Goal: Task Accomplishment & Management: Use online tool/utility

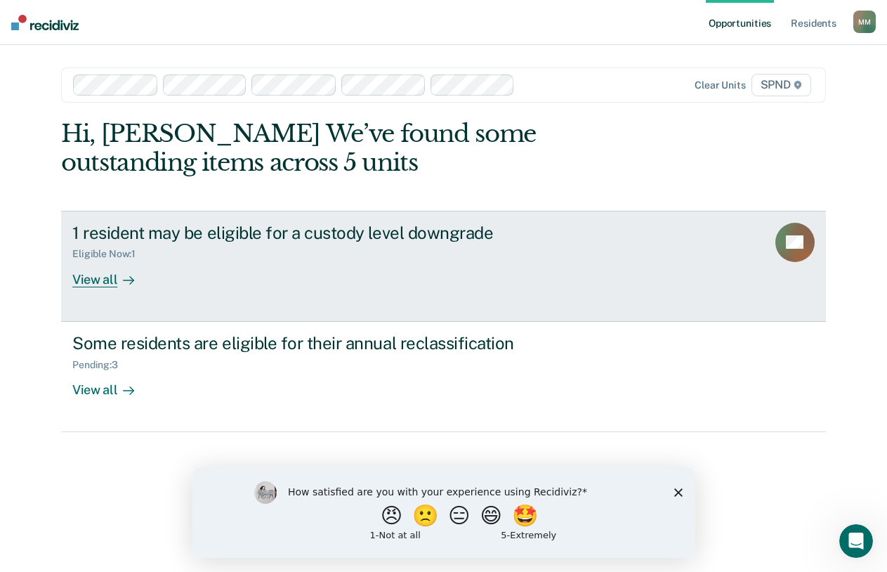
click at [96, 278] on div "View all" at bounding box center [111, 273] width 79 height 27
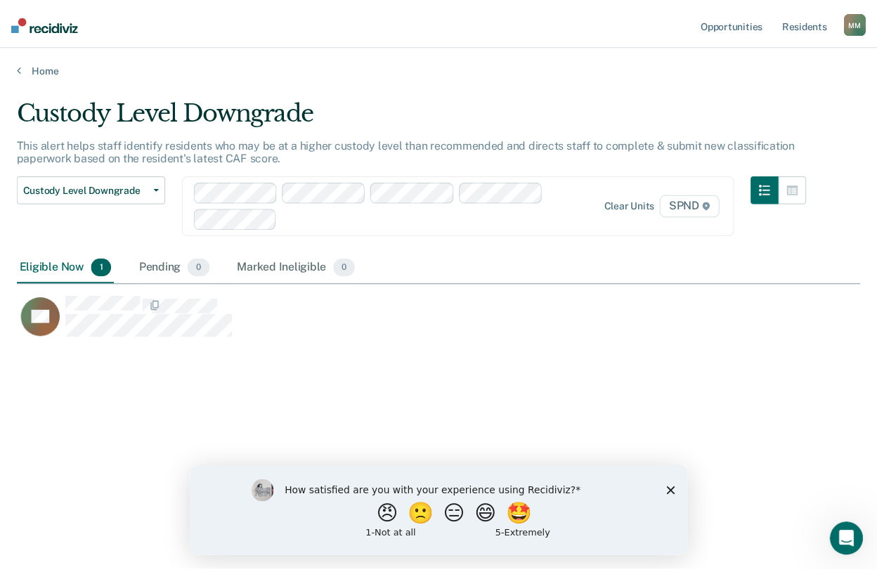
scroll to position [359, 843]
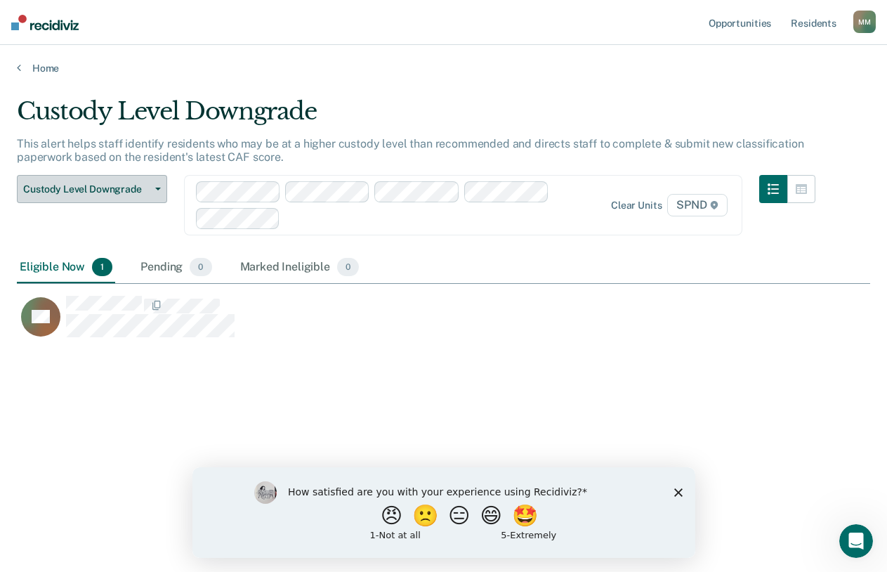
click at [157, 183] on button "Custody Level Downgrade" at bounding box center [92, 189] width 150 height 28
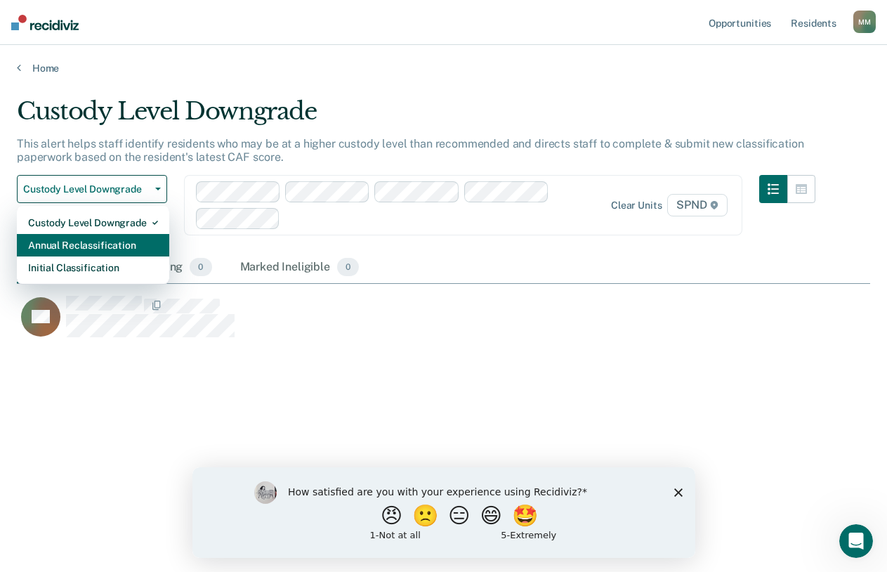
click at [110, 240] on div "Annual Reclassification" at bounding box center [93, 245] width 130 height 22
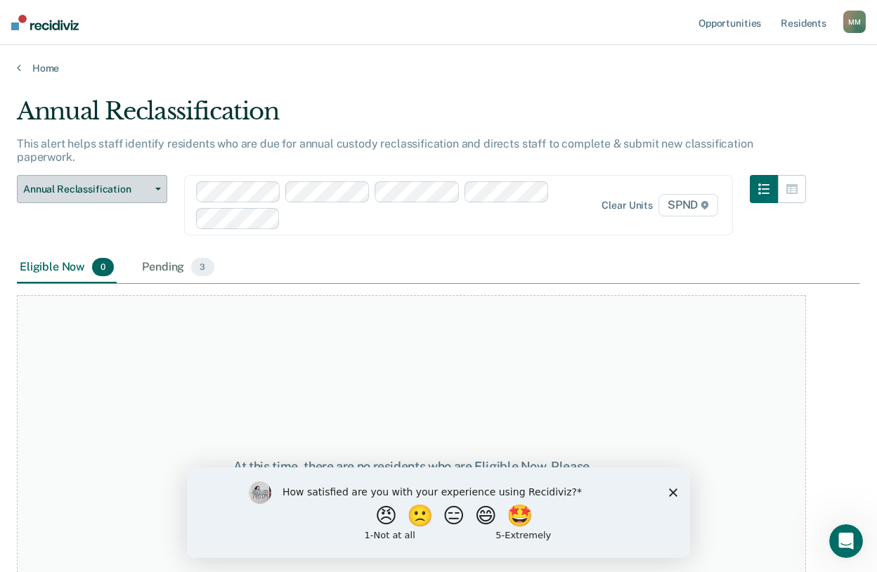
click at [156, 188] on icon "button" at bounding box center [158, 189] width 6 height 3
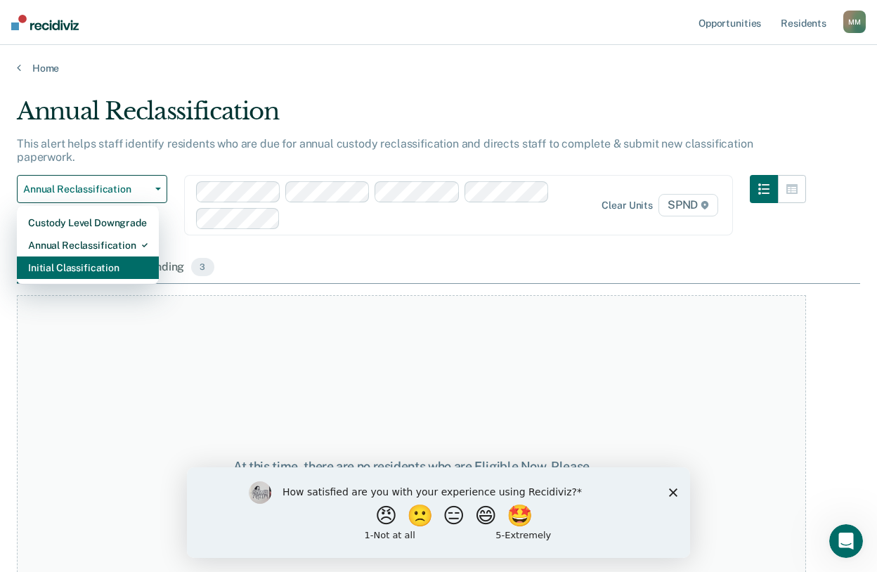
click at [119, 260] on div "Initial Classification" at bounding box center [87, 267] width 119 height 22
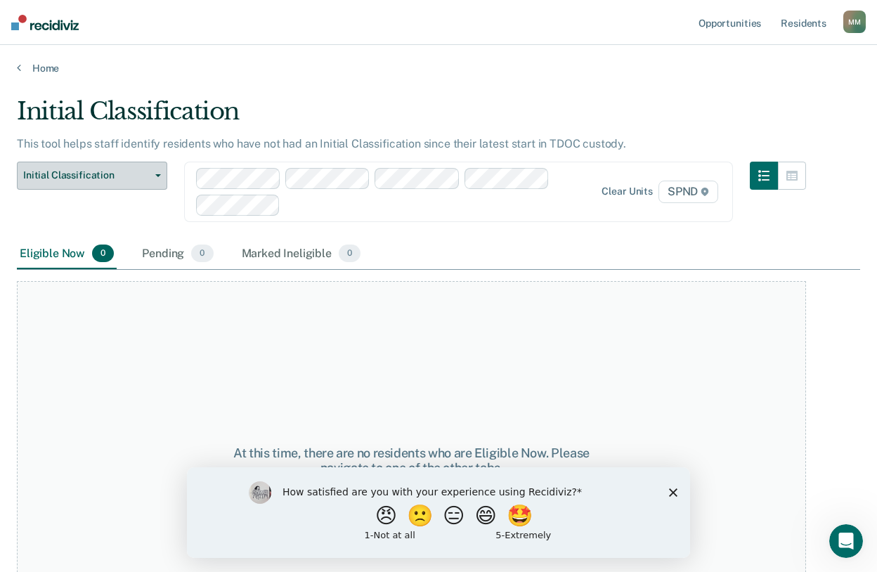
scroll to position [67, 0]
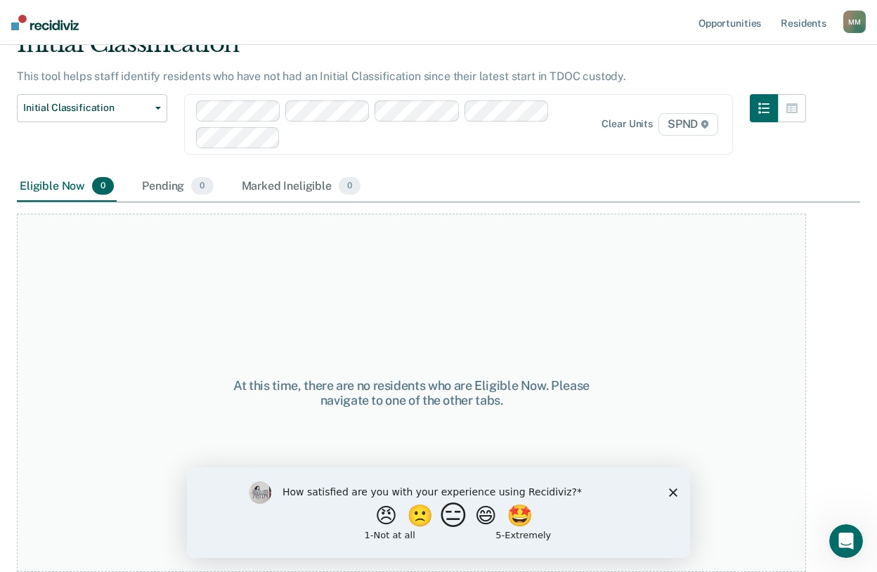
click at [450, 519] on button "😑" at bounding box center [455, 515] width 33 height 28
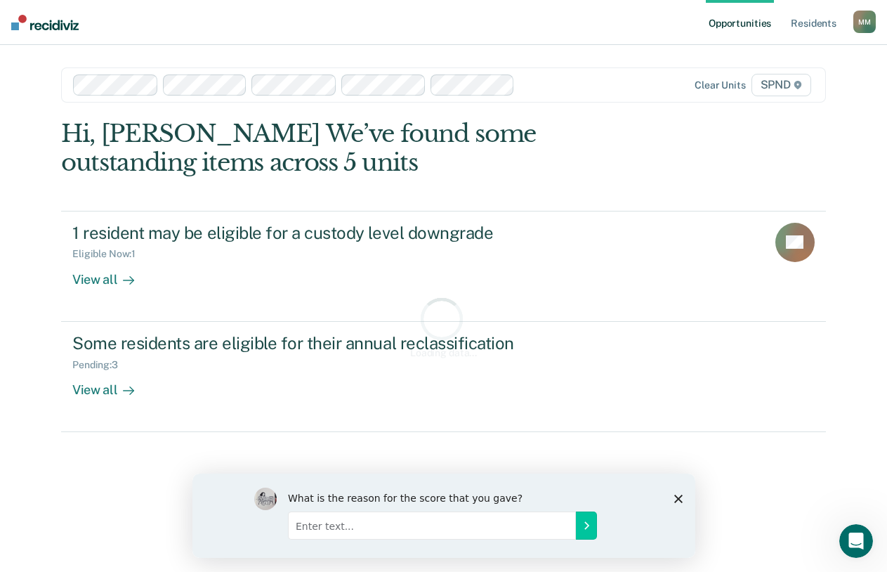
click at [677, 497] on polygon "Close survey" at bounding box center [678, 498] width 8 height 8
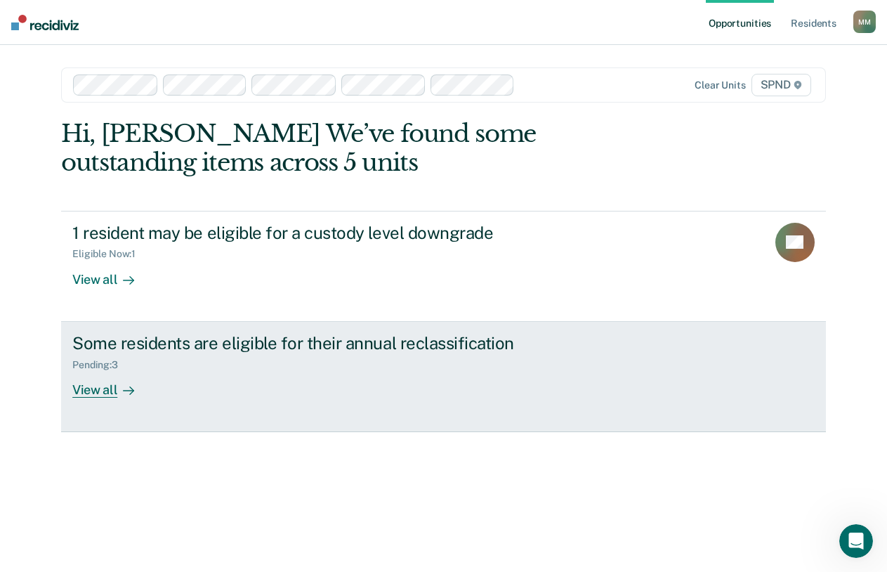
click at [93, 394] on div "View all" at bounding box center [111, 383] width 79 height 27
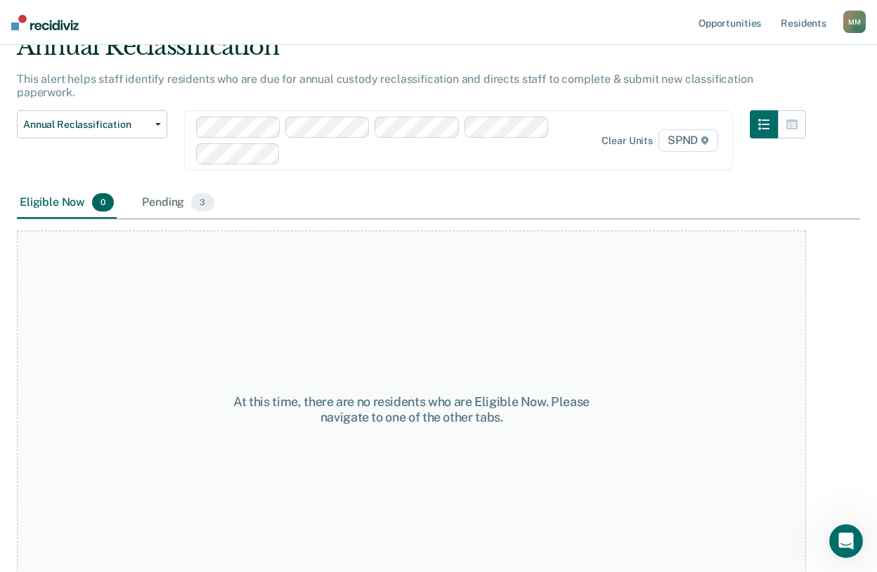
scroll to position [67, 0]
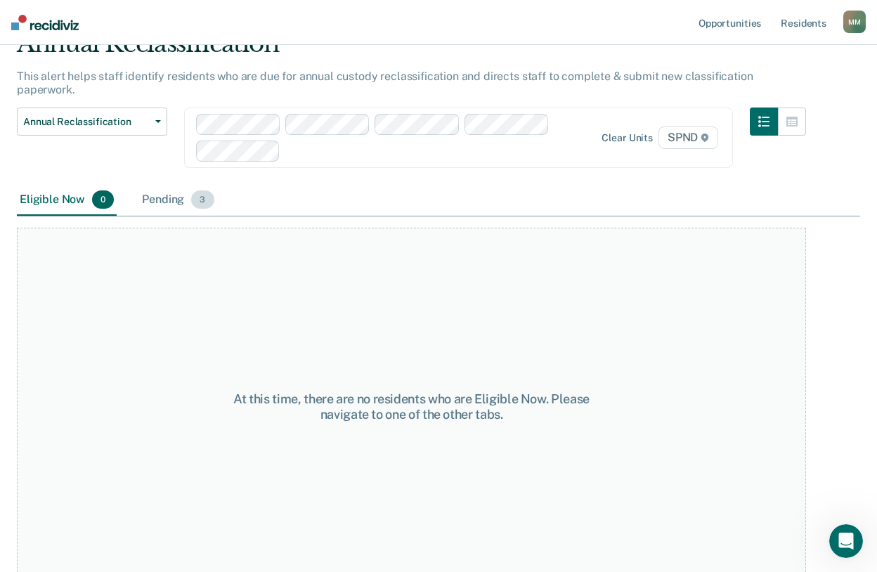
click at [159, 185] on div "Pending 3" at bounding box center [177, 200] width 77 height 31
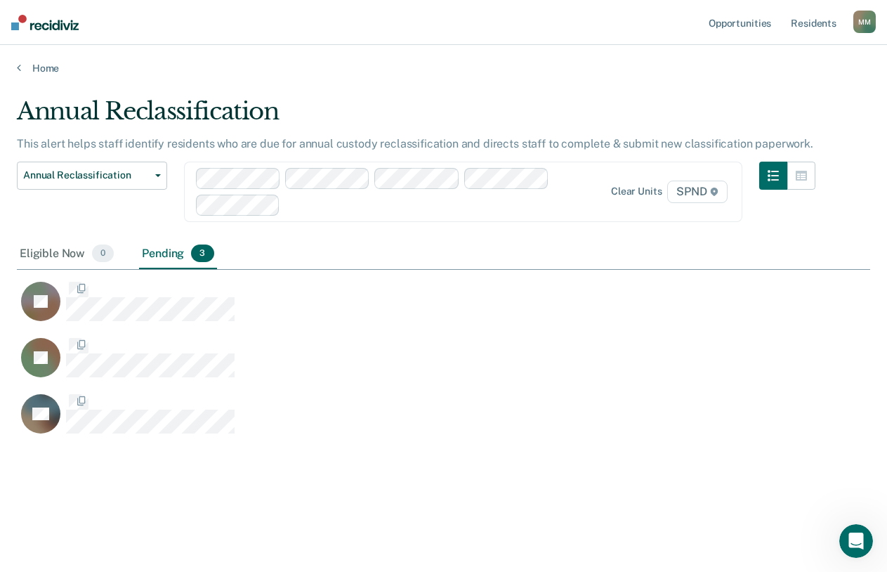
scroll to position [359, 843]
